Goal: Transaction & Acquisition: Purchase product/service

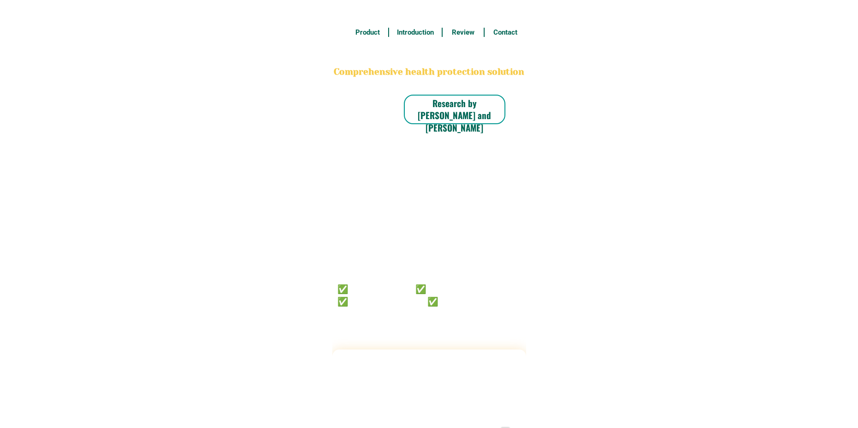
radio input "true"
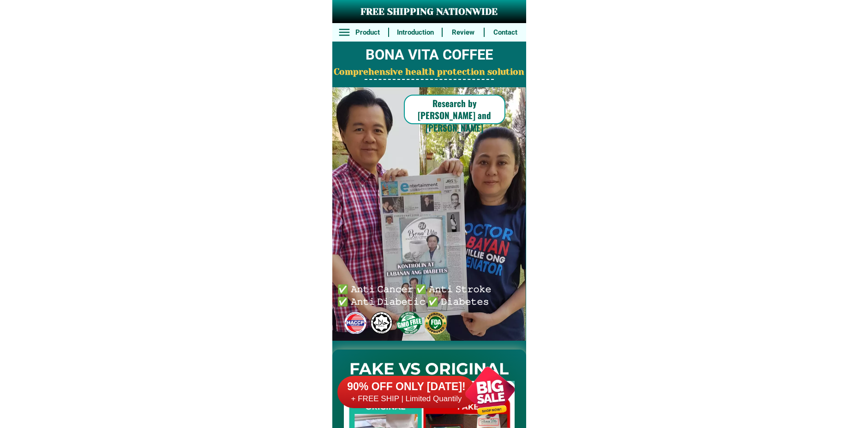
drag, startPoint x: 469, startPoint y: 389, endPoint x: 462, endPoint y: 383, distance: 9.2
click at [469, 390] on div at bounding box center [490, 391] width 72 height 72
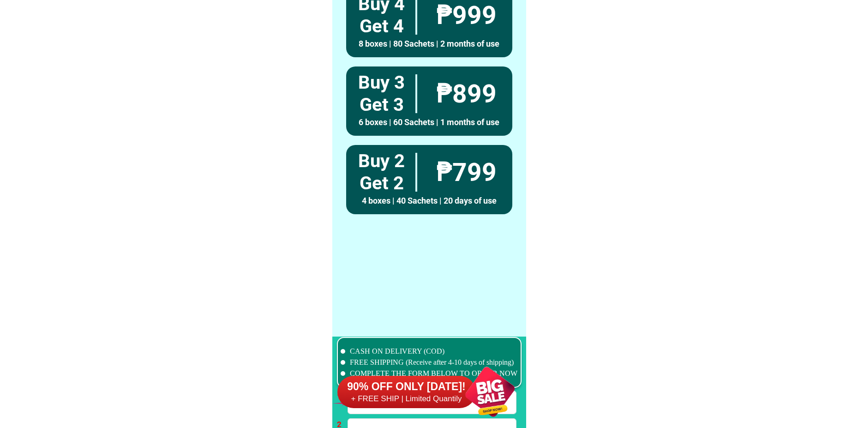
scroll to position [6788, 0]
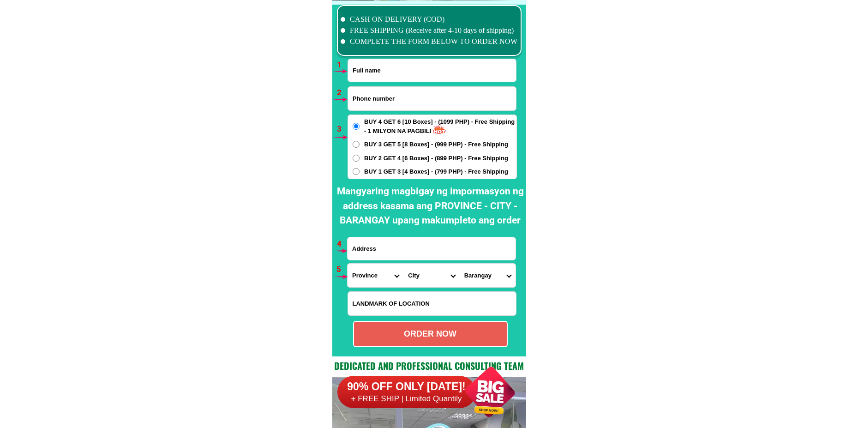
click at [390, 72] on input "Input full_name" at bounding box center [432, 70] width 168 height 23
paste input "Ebeng Froyalde Bataan"
type input "Ebeng Froyalde Bataan"
click at [384, 101] on input "Input phone_number" at bounding box center [432, 99] width 168 height 24
paste input "09604261256"
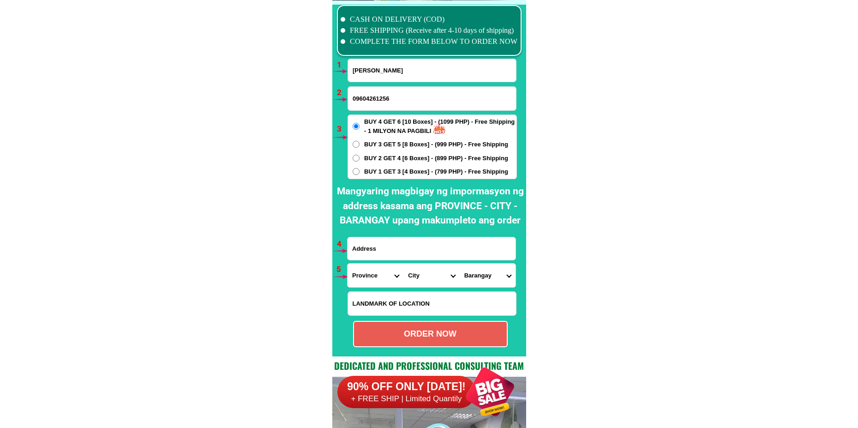
type input "09604261256"
click at [375, 176] on span "BUY 1 GET 3 [4 Boxes] - (799 PHP) - Free Shipping" at bounding box center [436, 171] width 144 height 9
click at [360, 175] on input "BUY 1 GET 3 [4 Boxes] - (799 PHP) - Free Shipping" at bounding box center [356, 171] width 7 height 7
radio input "true"
click at [399, 246] on input "Input address" at bounding box center [432, 248] width 168 height 23
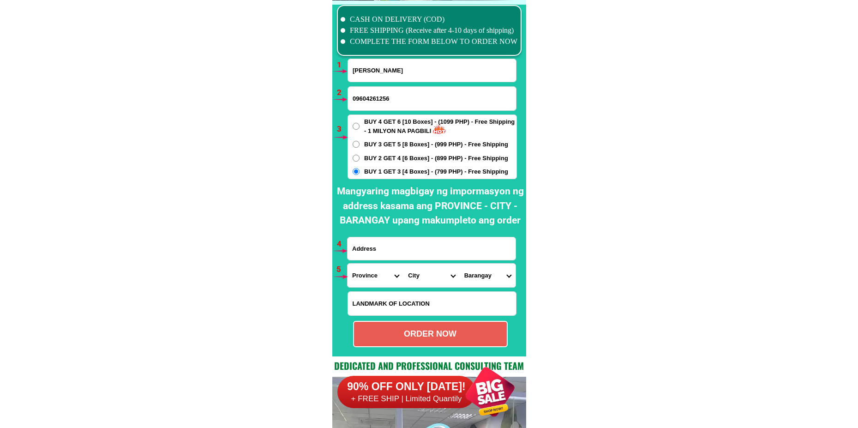
paste input "25F BAUTISTA STREET Marulas ValenzuelaMetro manila"
type input "25F BAUTISTA STREET Marulas ValenzuelaMetro manila"
click at [368, 273] on select "Province [GEOGRAPHIC_DATA] [GEOGRAPHIC_DATA] [GEOGRAPHIC_DATA] [GEOGRAPHIC_DATA…" at bounding box center [376, 276] width 56 height 24
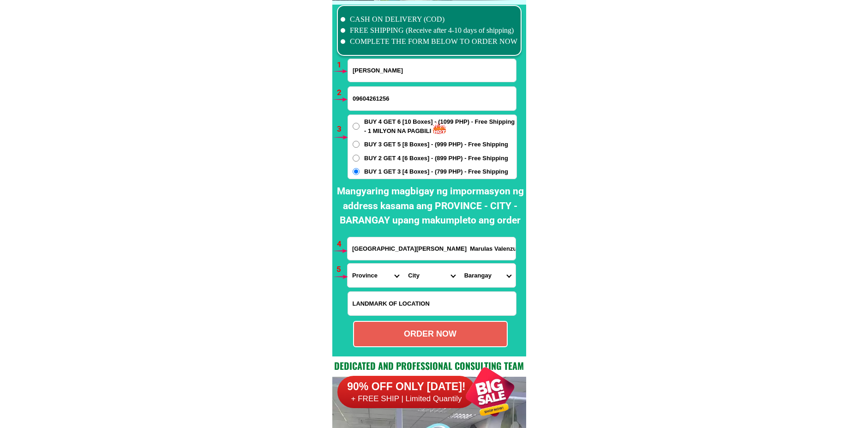
select select "63_219"
click at [348, 264] on select "Province [GEOGRAPHIC_DATA] [GEOGRAPHIC_DATA] [GEOGRAPHIC_DATA] [GEOGRAPHIC_DATA…" at bounding box center [376, 276] width 56 height 24
click at [417, 278] on select "City Binondo CALOOCAN Ermita Intramuros Las-pinas Makati Malabon-city Malate Ma…" at bounding box center [431, 276] width 56 height 24
select select "63_2191080"
click at [403, 264] on select "City Binondo CALOOCAN Ermita Intramuros Las-pinas Makati Malabon-city Malate Ma…" at bounding box center [431, 276] width 56 height 24
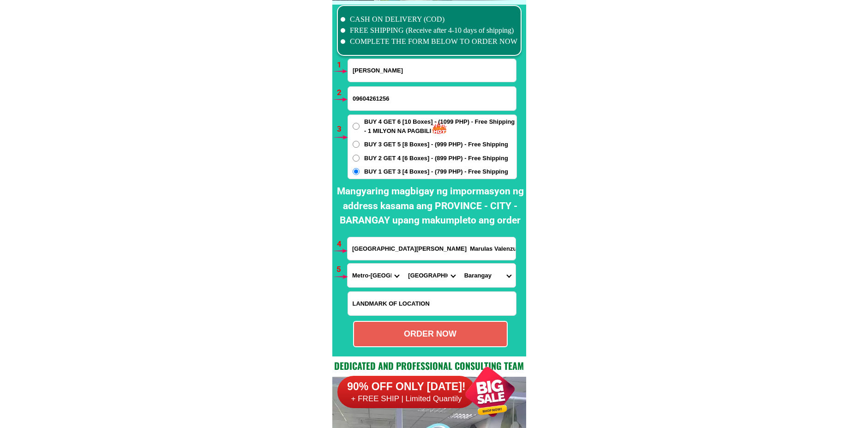
drag, startPoint x: 483, startPoint y: 274, endPoint x: 486, endPoint y: 264, distance: 11.2
click at [483, 274] on select "Barangay Arkong bato Bagbaguin Balangkas Bignay Bisig Canumay east Canumay west…" at bounding box center [488, 276] width 56 height 24
select select "63_21910802554"
click at [460, 264] on select "Barangay Arkong bato Bagbaguin Balangkas Bignay Bisig Canumay east Canumay west…" at bounding box center [488, 276] width 56 height 24
click at [394, 342] on div "ORDER NOW" at bounding box center [430, 334] width 155 height 26
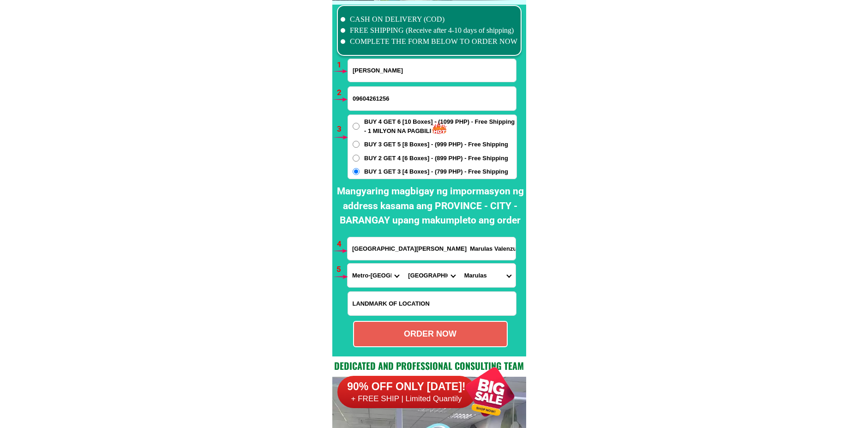
radio input "true"
click at [399, 63] on input "Ebeng Froyalde Bataan" at bounding box center [432, 70] width 168 height 23
paste input "Camela Umacob"
type input "Camela Umacob"
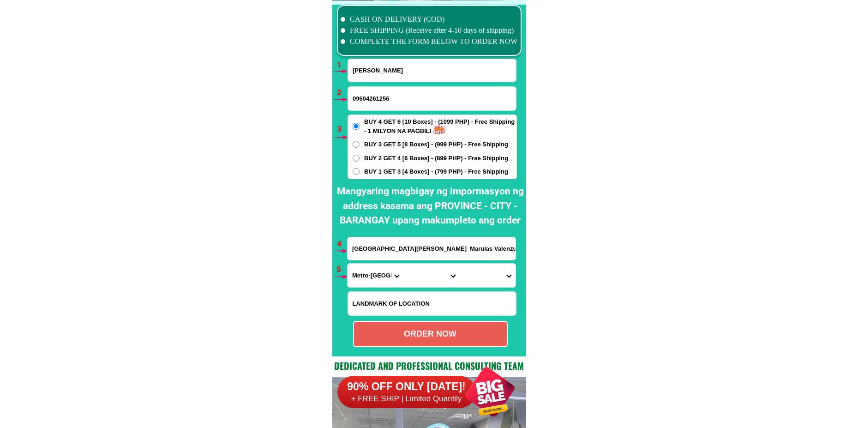
click at [375, 170] on span "BUY 1 GET 3 [4 Boxes] - (799 PHP) - Free Shipping" at bounding box center [436, 171] width 144 height 9
click at [360, 170] on input "BUY 1 GET 3 [4 Boxes] - (799 PHP) - Free Shipping" at bounding box center [356, 171] width 7 height 7
radio input "true"
click at [390, 91] on input "09604261256" at bounding box center [432, 99] width 168 height 24
paste input "09939282709"
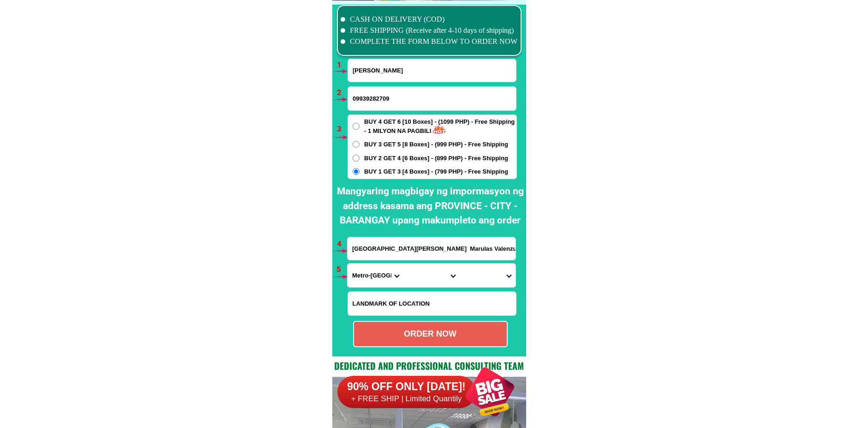
type input "09939282709"
click at [396, 305] on input "Input LANDMARKOFLOCATION" at bounding box center [432, 304] width 168 height 24
paste input "near n Tawid Evacuation Center.."
type input "near n Tawid Evacuation Center.."
click at [385, 258] on input "25F BAUTISTA STREET Marulas ValenzuelaMetro manila" at bounding box center [432, 248] width 168 height 23
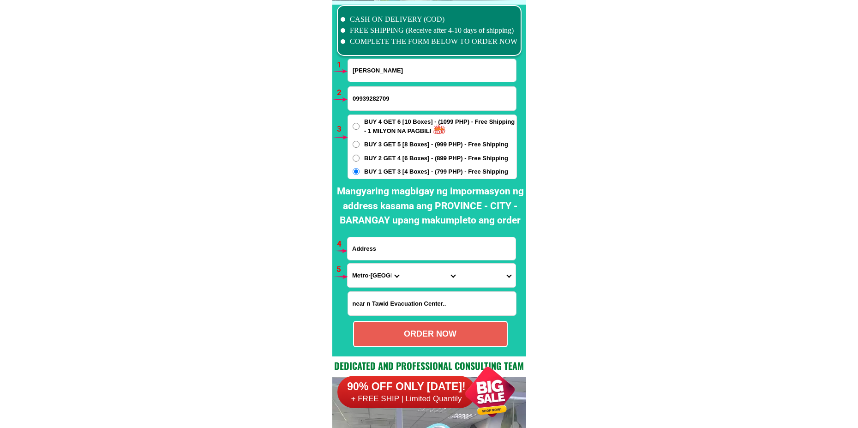
paste input "camela Tejada Umacob,,Poblacion,Anahawan Southern Leyte"
type input "camela Tejada Umacob,,Poblacion,Anahawan Southern Leyte"
drag, startPoint x: 371, startPoint y: 277, endPoint x: 373, endPoint y: 270, distance: 7.6
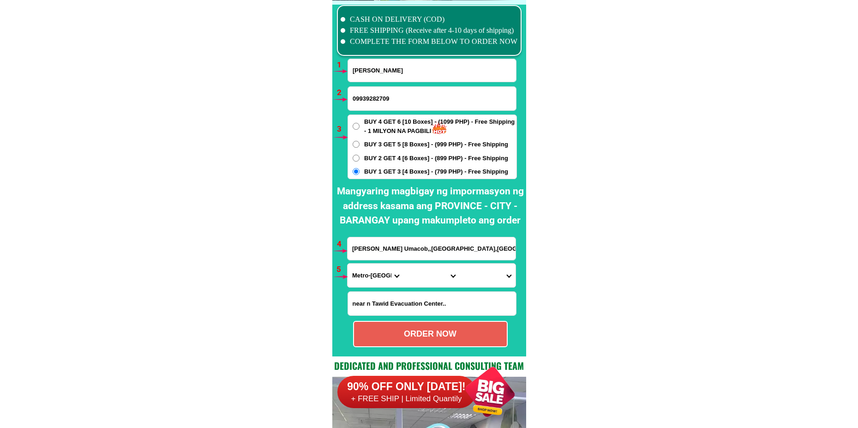
click at [371, 277] on select "Province [GEOGRAPHIC_DATA] [GEOGRAPHIC_DATA] [GEOGRAPHIC_DATA] [GEOGRAPHIC_DATA…" at bounding box center [376, 276] width 56 height 24
click at [348, 264] on select "Province [GEOGRAPHIC_DATA] [GEOGRAPHIC_DATA] [GEOGRAPHIC_DATA] [GEOGRAPHIC_DATA…" at bounding box center [376, 276] width 56 height 24
drag, startPoint x: 455, startPoint y: 246, endPoint x: 540, endPoint y: 246, distance: 84.9
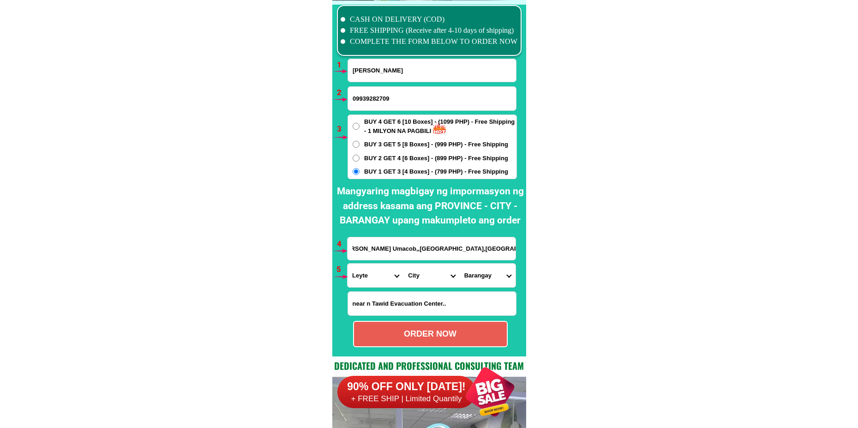
click at [446, 248] on input "camela Tejada Umacob,,Poblacion,Anahawan Southern Leyte" at bounding box center [432, 248] width 168 height 23
click at [369, 271] on select "Province [GEOGRAPHIC_DATA] [GEOGRAPHIC_DATA] [GEOGRAPHIC_DATA] [GEOGRAPHIC_DATA…" at bounding box center [376, 276] width 56 height 24
select select "63_976"
click at [348, 264] on select "Province [GEOGRAPHIC_DATA] [GEOGRAPHIC_DATA] [GEOGRAPHIC_DATA] [GEOGRAPHIC_DATA…" at bounding box center [376, 276] width 56 height 24
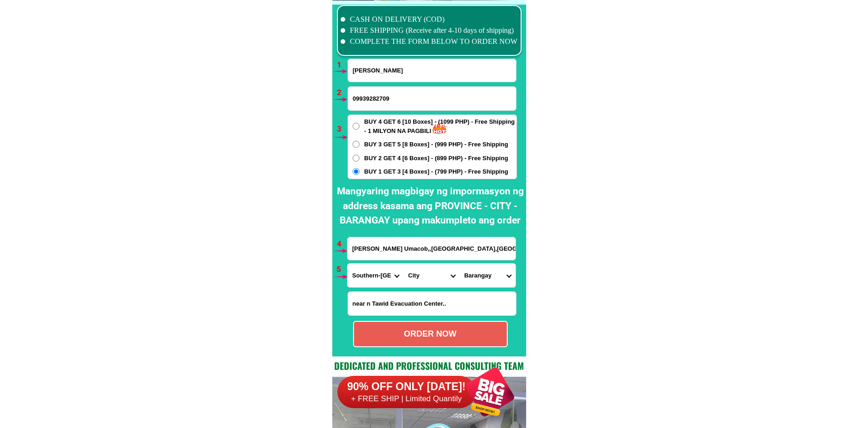
click at [428, 276] on select "City Anahawan Hinunangan Hinundayan Libagon Limasawa Maasin-city Macrohon Pintu…" at bounding box center [431, 276] width 56 height 24
select select "63_9769718"
click at [403, 264] on select "City Anahawan Hinunangan Hinundayan Libagon Limasawa Maasin-city Macrohon Pintu…" at bounding box center [431, 276] width 56 height 24
click at [490, 273] on select "Barangay Amagusan Calintaan Canlabian Capacuhan Cogon Kagingkingan Lewing Lo-ok…" at bounding box center [488, 276] width 56 height 24
select select "63_97697187528"
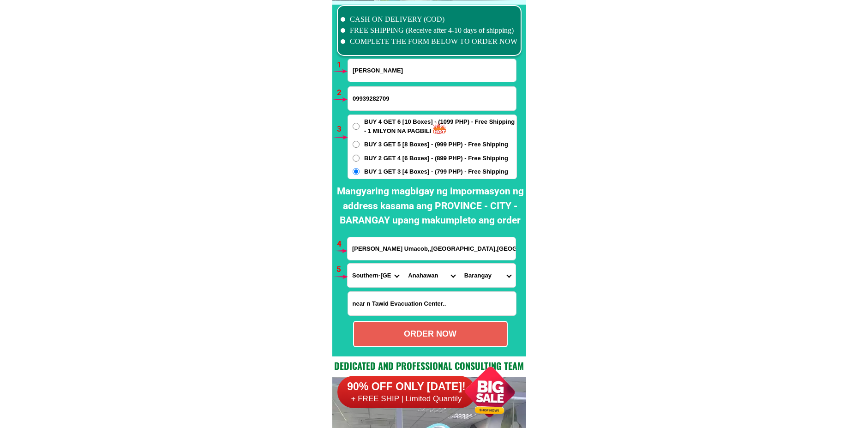
click at [460, 264] on select "Barangay Amagusan Calintaan Canlabian Capacuhan Cogon Kagingkingan Lewing Lo-ok…" at bounding box center [488, 276] width 56 height 24
click at [420, 328] on div "ORDER NOW" at bounding box center [430, 334] width 155 height 26
type input "near n Tawid Evacuation Center.."
radio input "true"
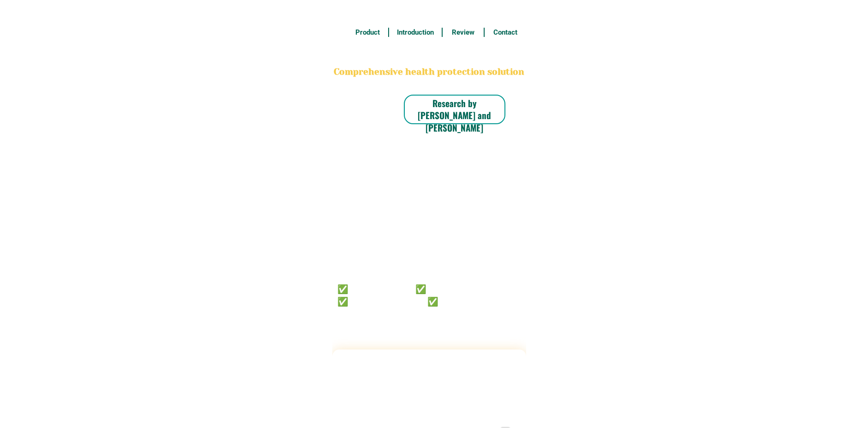
radio input "true"
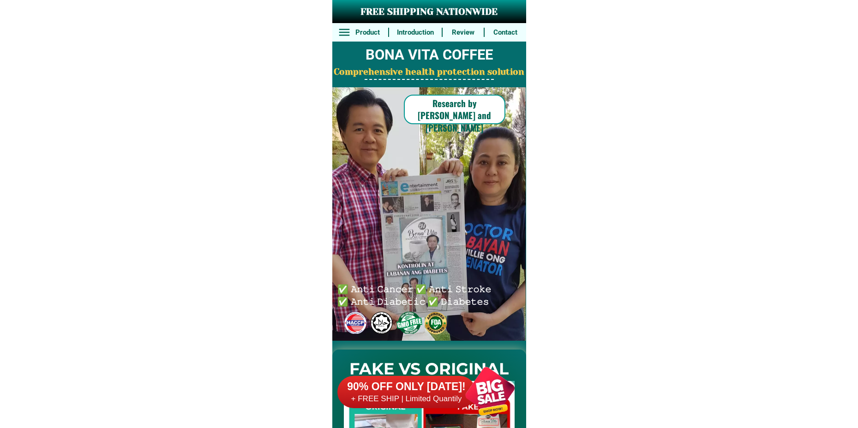
click at [470, 374] on div at bounding box center [490, 391] width 72 height 72
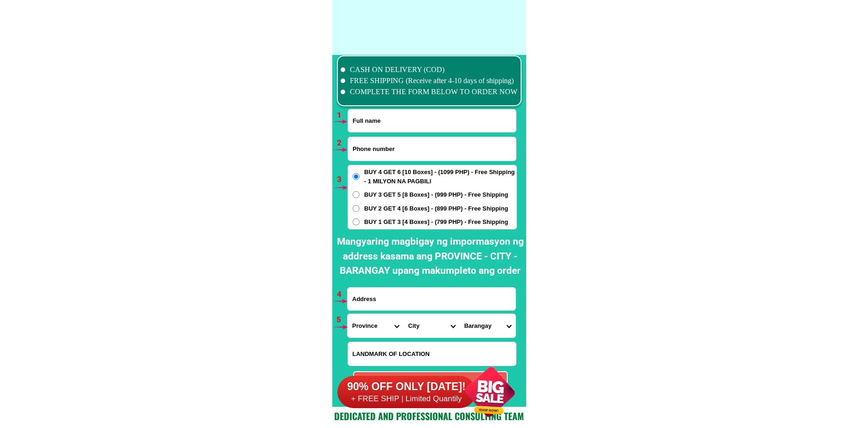
scroll to position [6788, 0]
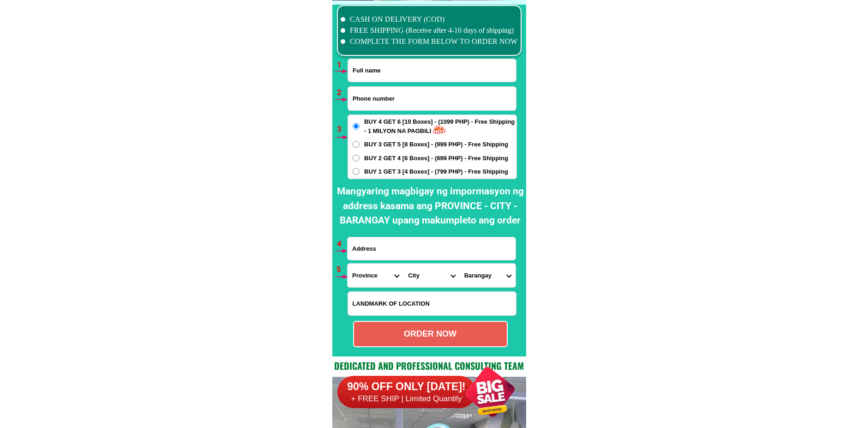
click at [380, 73] on input "Input full_name" at bounding box center [432, 70] width 168 height 23
paste input "[PERSON_NAME] Tomulto"
type input "[PERSON_NAME] Tomulto"
click at [394, 98] on input "Input phone_number" at bounding box center [432, 99] width 168 height 24
paste input "09107771636"
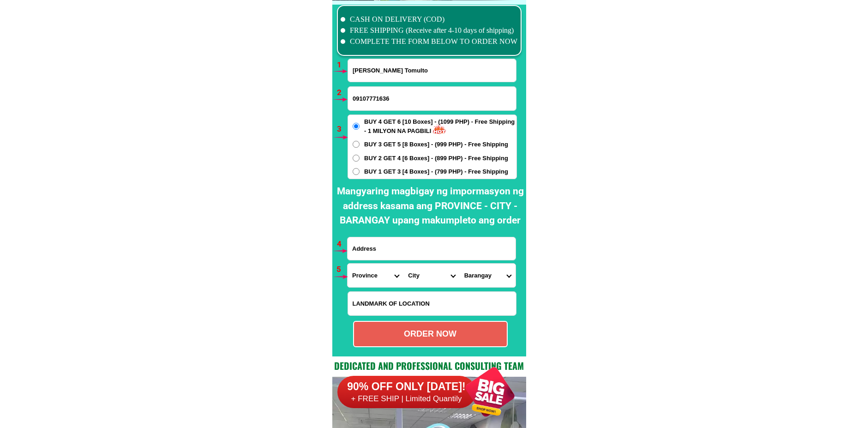
type input "09107771636"
click at [374, 249] on input "Input address" at bounding box center [432, 248] width 168 height 23
paste input "zone 14, brgy. [GEOGRAPHIC_DATA][PERSON_NAME][GEOGRAPHIC_DATA] . C land mark [G…"
type input "zone 14, brgy. [GEOGRAPHIC_DATA][PERSON_NAME][GEOGRAPHIC_DATA] . C land mark [G…"
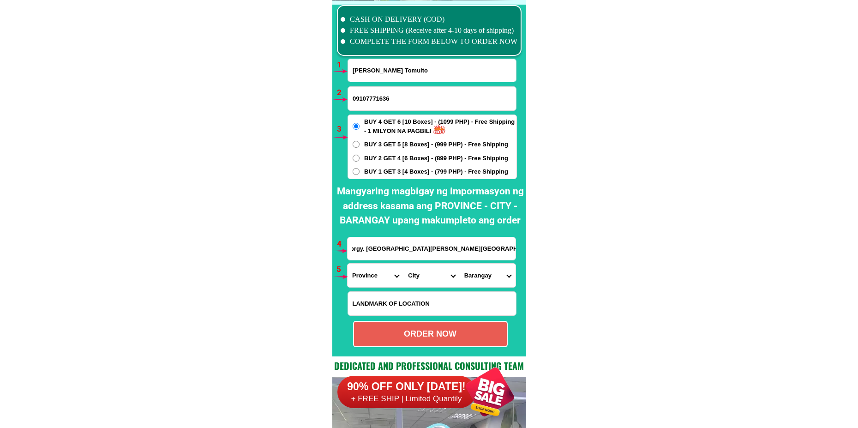
scroll to position [0, 0]
click at [356, 269] on select "Province [GEOGRAPHIC_DATA] [GEOGRAPHIC_DATA] [GEOGRAPHIC_DATA] [GEOGRAPHIC_DATA…" at bounding box center [376, 276] width 56 height 24
select select "63_151"
click at [348, 264] on select "Province [GEOGRAPHIC_DATA] [GEOGRAPHIC_DATA] [GEOGRAPHIC_DATA] [GEOGRAPHIC_DATA…" at bounding box center [376, 276] width 56 height 24
click at [426, 269] on select "City [PERSON_NAME] [GEOGRAPHIC_DATA] [GEOGRAPHIC_DATA]-[GEOGRAPHIC_DATA]-viejo …" at bounding box center [431, 276] width 56 height 24
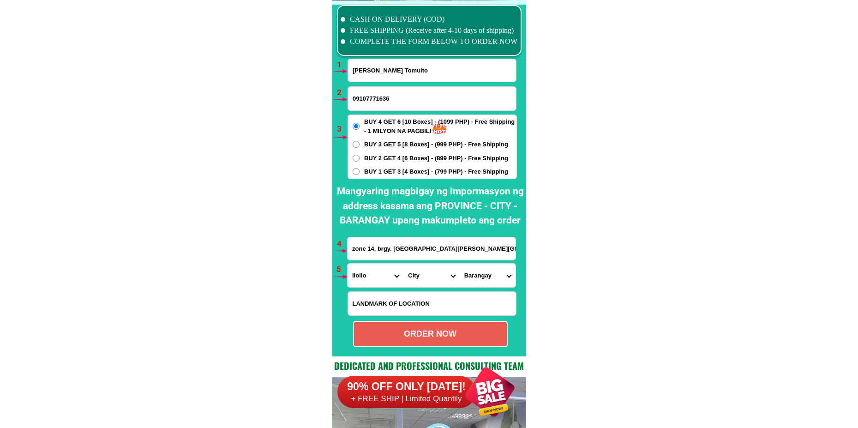
select select "63_1519432"
click at [403, 264] on select "City [PERSON_NAME] [GEOGRAPHIC_DATA] [GEOGRAPHIC_DATA]-[GEOGRAPHIC_DATA]-viejo …" at bounding box center [431, 276] width 56 height 24
click at [485, 262] on form "[PERSON_NAME] Tomulto 09107771636 ORDER NOW zone 14, brgy. [GEOGRAPHIC_DATA][PE…" at bounding box center [432, 203] width 170 height 288
click at [484, 274] on select "[GEOGRAPHIC_DATA] [PERSON_NAME] south ([PERSON_NAME]) [PERSON_NAME][GEOGRAPHIC_…" at bounding box center [488, 276] width 56 height 24
select select "63_151943233742"
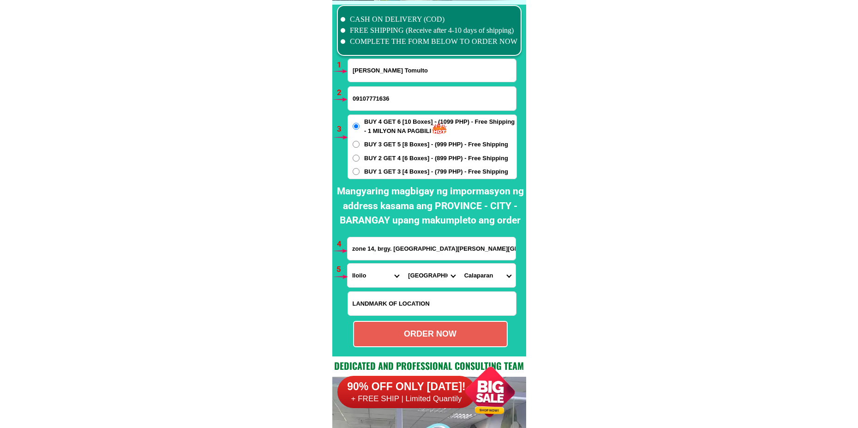
click at [460, 264] on select "[GEOGRAPHIC_DATA] [PERSON_NAME] south ([PERSON_NAME]) [PERSON_NAME][GEOGRAPHIC_…" at bounding box center [488, 276] width 56 height 24
click at [445, 337] on div "ORDER NOW" at bounding box center [430, 334] width 153 height 12
radio input "true"
click at [378, 76] on input "[PERSON_NAME] Tomulto" at bounding box center [432, 70] width 168 height 23
paste input "[PERSON_NAME]"
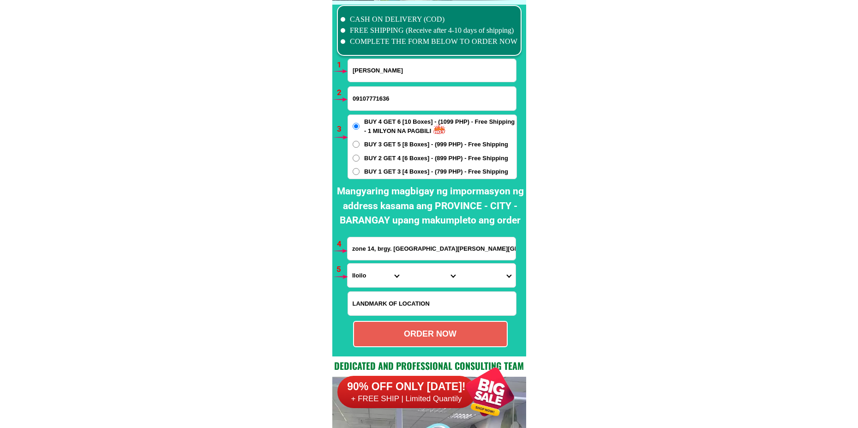
type input "[PERSON_NAME]"
click at [372, 103] on input "09107771636" at bounding box center [432, 99] width 168 height 24
paste input "09319420152"
type input "09319420152"
click at [390, 174] on span "BUY 1 GET 3 [4 Boxes] - (799 PHP) - Free Shipping" at bounding box center [436, 171] width 144 height 9
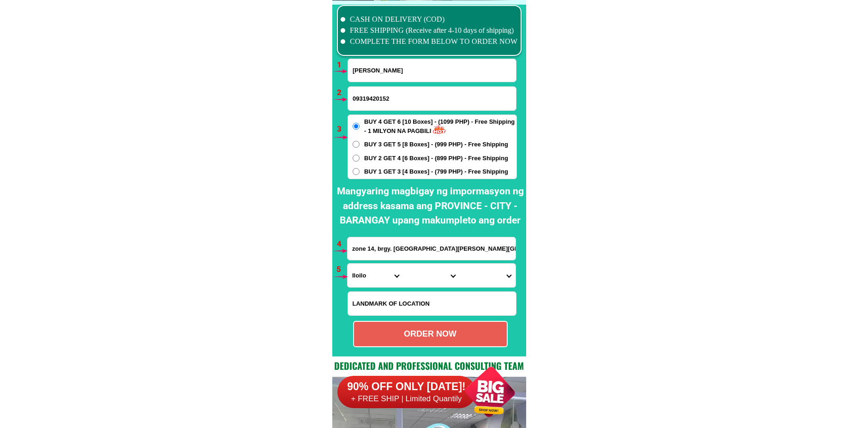
click at [360, 174] on input "BUY 1 GET 3 [4 Boxes] - (799 PHP) - Free Shipping" at bounding box center [356, 171] width 7 height 7
radio input "true"
drag, startPoint x: 388, startPoint y: 254, endPoint x: 388, endPoint y: 249, distance: 5.1
click at [388, 254] on input "zone 14, brgy. [GEOGRAPHIC_DATA][PERSON_NAME][GEOGRAPHIC_DATA] . C land mark [G…" at bounding box center [432, 248] width 168 height 23
paste input "block 19,lot5,Phase1,[PERSON_NAME],[PERSON_NAME] may mangga [PERSON_NAME] Ng ba…"
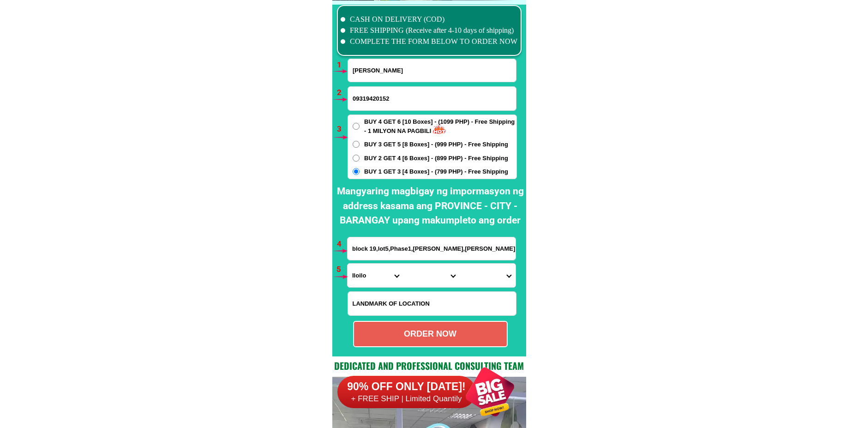
scroll to position [0, 108]
type input "block 19,lot5,Phase1,[PERSON_NAME],[PERSON_NAME] may mangga [PERSON_NAME] Ng ba…"
click at [372, 282] on select "Province [GEOGRAPHIC_DATA] [GEOGRAPHIC_DATA] [GEOGRAPHIC_DATA] [GEOGRAPHIC_DATA…" at bounding box center [376, 276] width 56 height 24
select select "63_993"
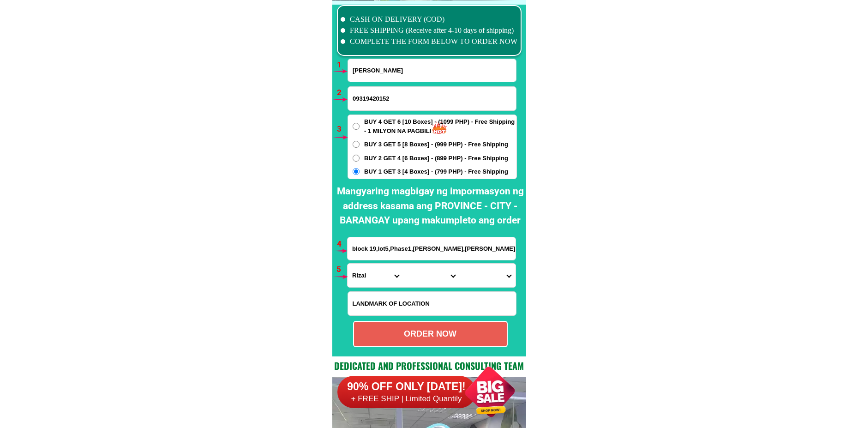
click at [348, 264] on select "Province [GEOGRAPHIC_DATA] [GEOGRAPHIC_DATA] [GEOGRAPHIC_DATA] [GEOGRAPHIC_DATA…" at bounding box center [376, 276] width 56 height 24
drag, startPoint x: 426, startPoint y: 275, endPoint x: 428, endPoint y: 270, distance: 5.4
click at [426, 275] on select "City Angono Antipolo-city [GEOGRAPHIC_DATA] [GEOGRAPHIC_DATA] [GEOGRAPHIC_DATA]…" at bounding box center [431, 276] width 56 height 24
select select "63_9938511"
click at [403, 264] on select "City Angono Antipolo-city [GEOGRAPHIC_DATA] [GEOGRAPHIC_DATA] [GEOGRAPHIC_DATA]…" at bounding box center [431, 276] width 56 height 24
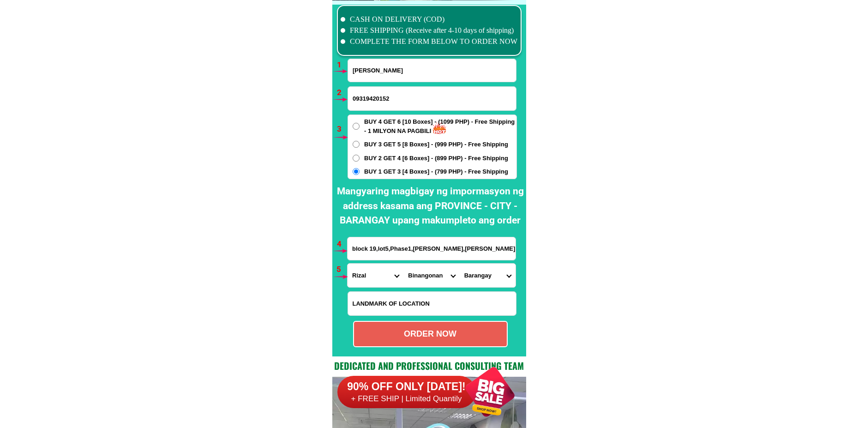
click at [488, 276] on select "Barangay [PERSON_NAME] Bilibiran Binitagan Bombong Buhangin Calumpang Ginoong s…" at bounding box center [488, 276] width 56 height 24
click at [486, 276] on select "Barangay [PERSON_NAME] Bilibiran Binitagan Bombong Buhangin Calumpang Ginoong s…" at bounding box center [488, 276] width 56 height 24
select select "63_99385119310"
click at [460, 264] on select "Barangay [PERSON_NAME] Bilibiran Binitagan Bombong Buhangin Calumpang Ginoong s…" at bounding box center [488, 276] width 56 height 24
click at [433, 331] on div "ORDER NOW" at bounding box center [430, 334] width 153 height 12
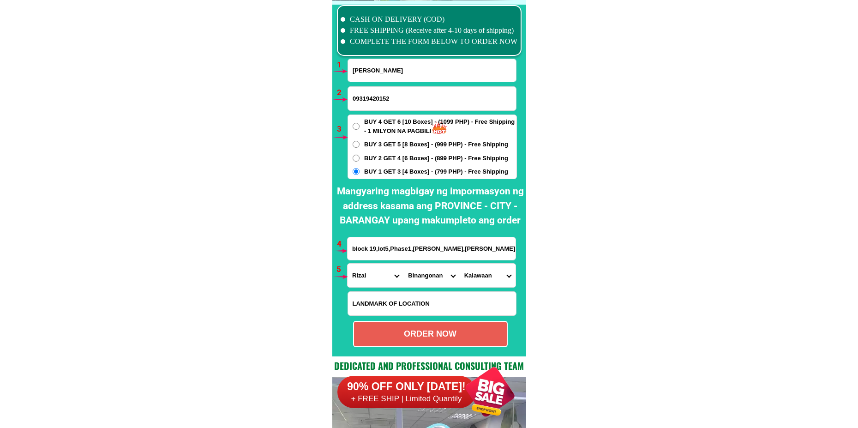
radio input "true"
